Goal: Information Seeking & Learning: Learn about a topic

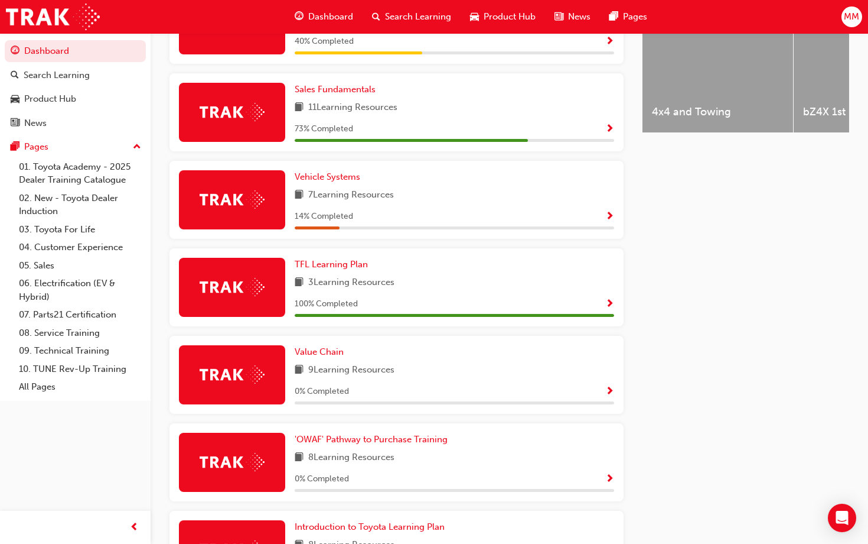
scroll to position [514, 0]
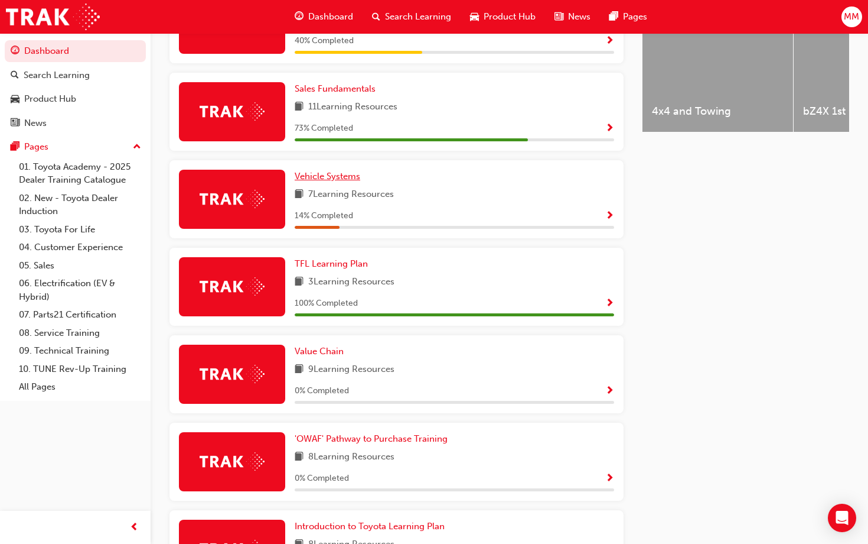
click at [330, 180] on span "Vehicle Systems" at bounding box center [328, 176] width 66 height 11
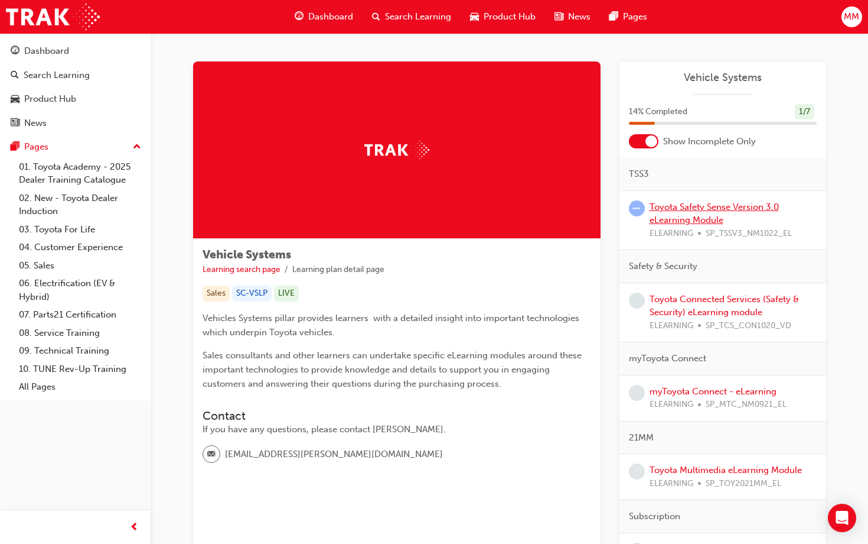
click at [664, 210] on link "Toyota Safety Sense Version 3.0 eLearning Module" at bounding box center [714, 213] width 129 height 24
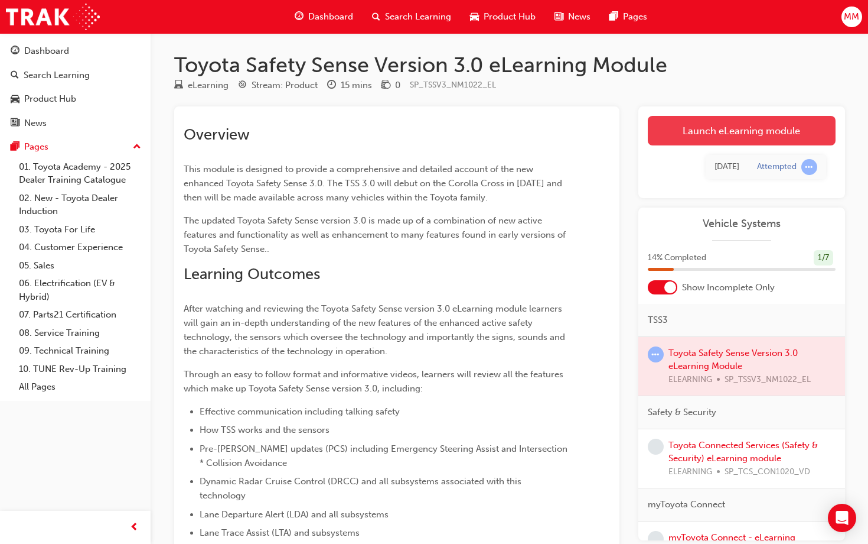
click at [705, 130] on link "Launch eLearning module" at bounding box center [742, 131] width 188 height 30
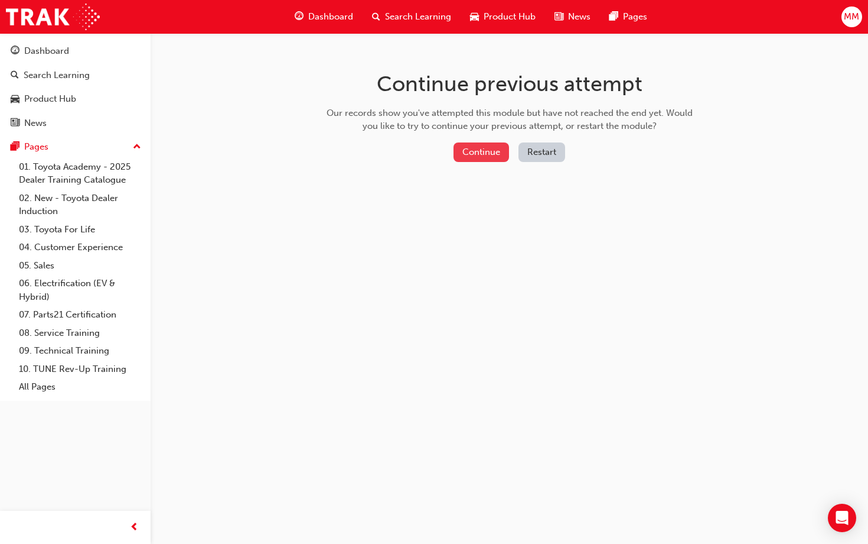
click at [490, 149] on button "Continue" at bounding box center [482, 151] width 56 height 19
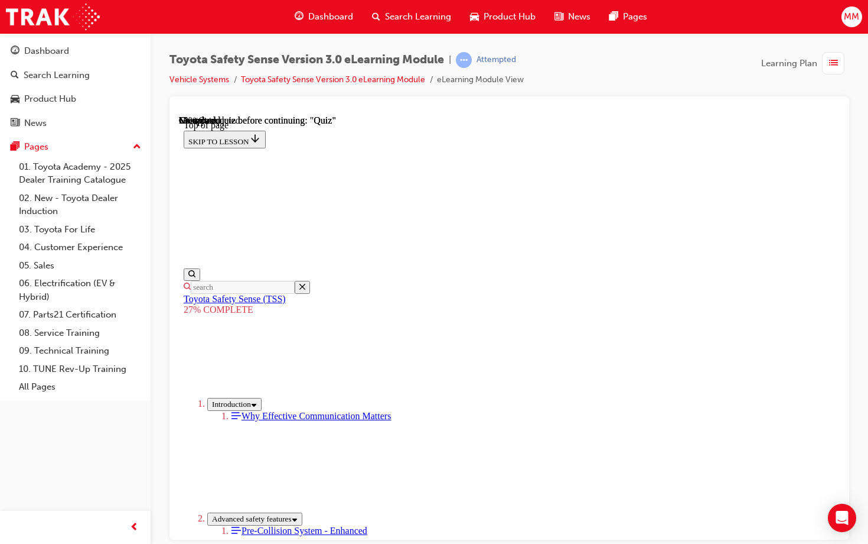
scroll to position [1393, 0]
